Goal: Information Seeking & Learning: Learn about a topic

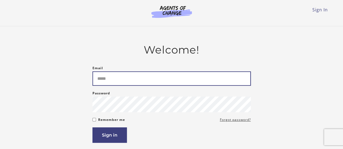
drag, startPoint x: 0, startPoint y: 0, endPoint x: 149, endPoint y: 79, distance: 168.4
click at [149, 79] on input "Email" at bounding box center [171, 79] width 158 height 14
type input "**********"
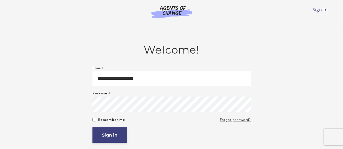
click at [114, 131] on button "Sign in" at bounding box center [109, 135] width 34 height 15
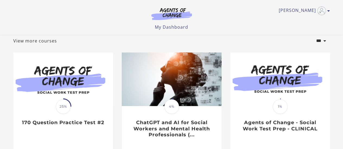
scroll to position [32, 0]
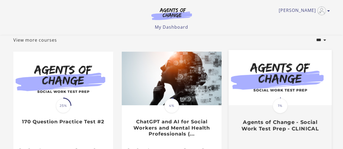
click at [279, 85] on img at bounding box center [279, 78] width 103 height 56
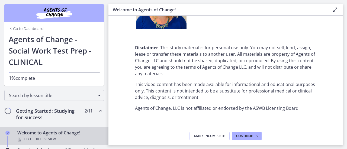
scroll to position [733, 0]
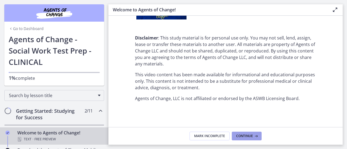
click at [253, 134] on icon at bounding box center [255, 136] width 5 height 4
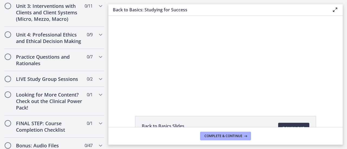
scroll to position [430, 0]
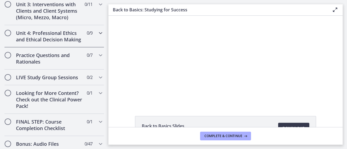
click at [50, 36] on h2 "Unit 4: Professional Ethics and Ethical Decision Making" at bounding box center [49, 36] width 66 height 13
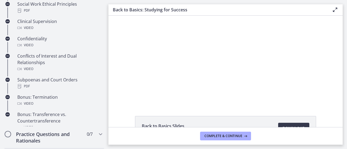
scroll to position [215, 0]
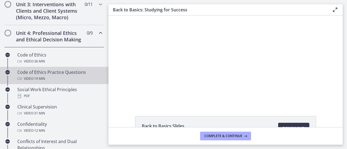
click at [33, 80] on div "Code of Ethics Practice Questions Video · 19 min" at bounding box center [59, 75] width 85 height 13
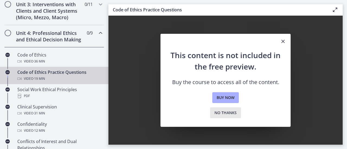
click at [223, 116] on span "No thanks" at bounding box center [225, 113] width 22 height 7
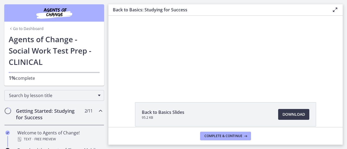
click at [334, 9] on icon at bounding box center [335, 10] width 7 height 7
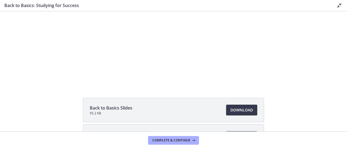
click at [341, 6] on icon at bounding box center [339, 5] width 7 height 7
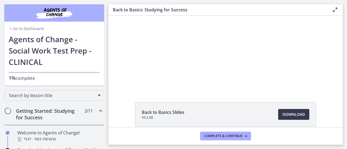
click at [53, 9] on img "Chapters" at bounding box center [54, 13] width 65 height 13
click at [17, 29] on link "Go to Dashboard" at bounding box center [26, 28] width 35 height 5
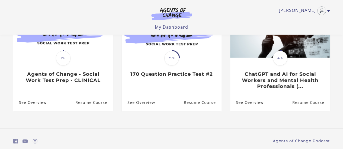
scroll to position [100, 0]
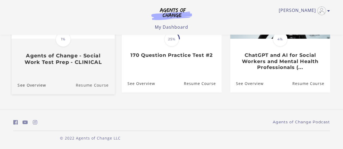
click at [96, 88] on link "Resume Course" at bounding box center [95, 85] width 39 height 18
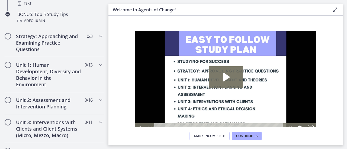
scroll to position [313, 0]
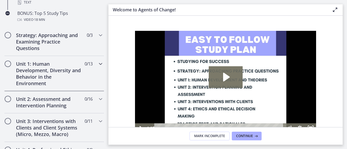
click at [21, 66] on h2 "Unit 1: Human Development, Diversity and Behavior in the Environment" at bounding box center [49, 74] width 66 height 26
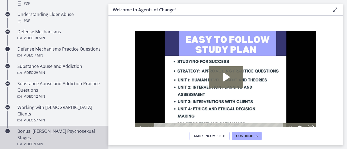
click at [60, 128] on div "Bonus: Freud's Psychosexual Stages Video · 9 min" at bounding box center [59, 138] width 85 height 20
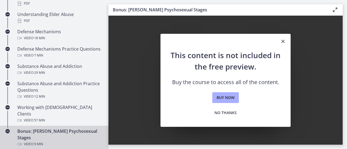
click at [285, 41] on icon "Close" at bounding box center [283, 41] width 7 height 7
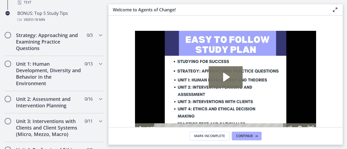
click at [347, 40] on main "Welcome to Agents of Change! Enable fullscreen Welcome! We are grateful that yo…" at bounding box center [227, 74] width 239 height 149
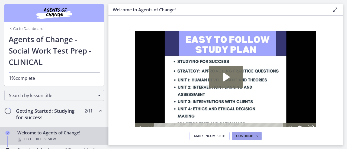
click at [240, 134] on button "Continue" at bounding box center [247, 136] width 30 height 9
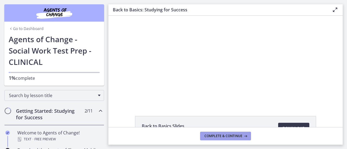
click at [236, 135] on span "Complete & continue" at bounding box center [223, 136] width 38 height 4
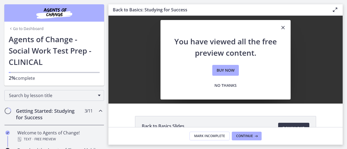
click at [283, 27] on icon "Close" at bounding box center [283, 27] width 7 height 7
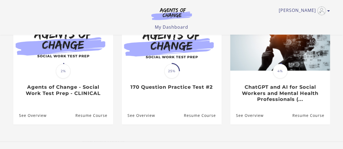
scroll to position [32, 0]
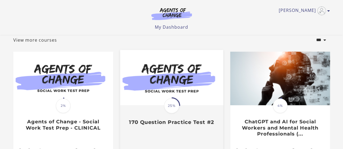
click at [139, 91] on img at bounding box center [171, 78] width 103 height 56
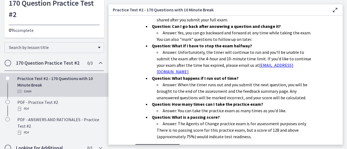
scroll to position [217, 0]
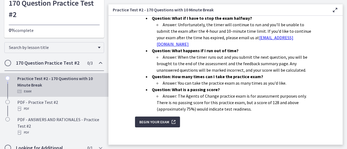
click at [156, 119] on span "Begin Your Exam" at bounding box center [154, 122] width 30 height 7
